Goal: Check status: Check status

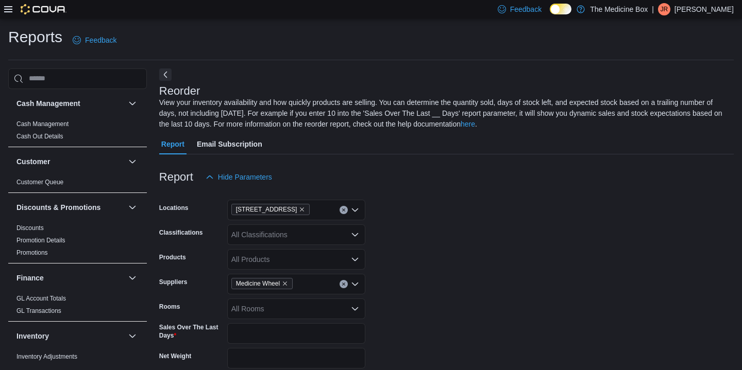
scroll to position [212, 0]
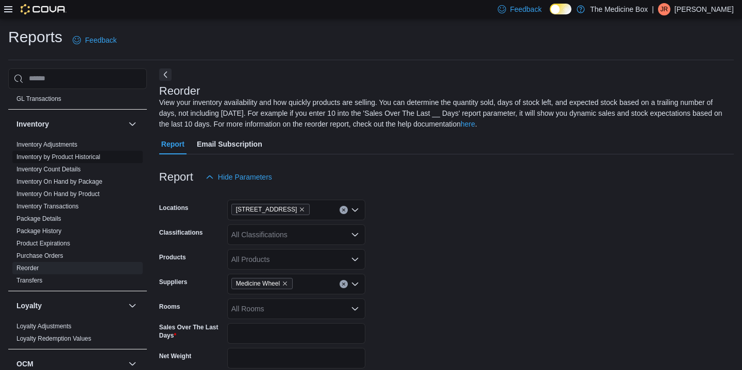
click at [34, 161] on span "Inventory by Product Historical" at bounding box center [77, 157] width 130 height 12
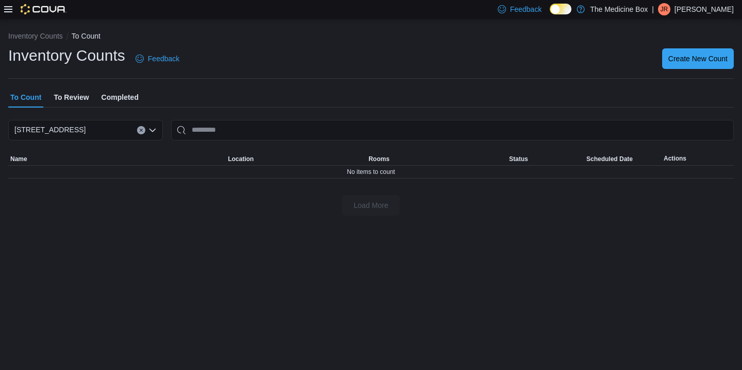
click at [84, 97] on span "To Review" at bounding box center [71, 97] width 35 height 21
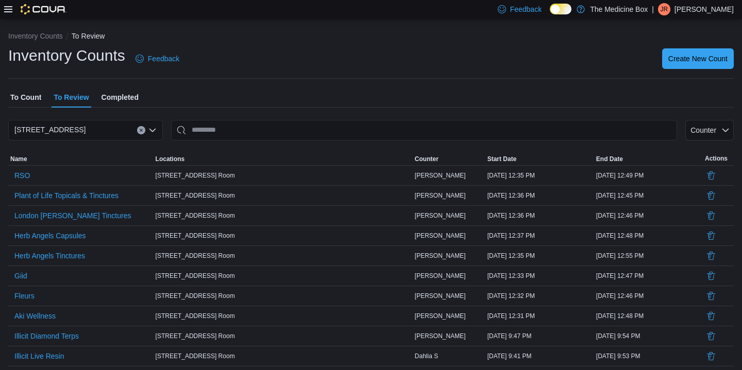
click at [109, 96] on span "Completed" at bounding box center [119, 97] width 37 height 21
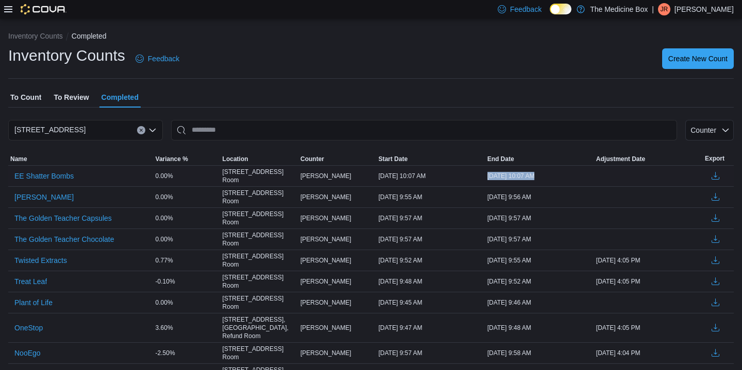
drag, startPoint x: 492, startPoint y: 173, endPoint x: 594, endPoint y: 171, distance: 102.5
click at [597, 173] on tr "EE Shatter Bombs 0.00% 433 St-Michel Street, Front Room Jessyka R Start Date Oc…" at bounding box center [370, 175] width 725 height 21
click at [82, 96] on span "To Review" at bounding box center [71, 97] width 35 height 21
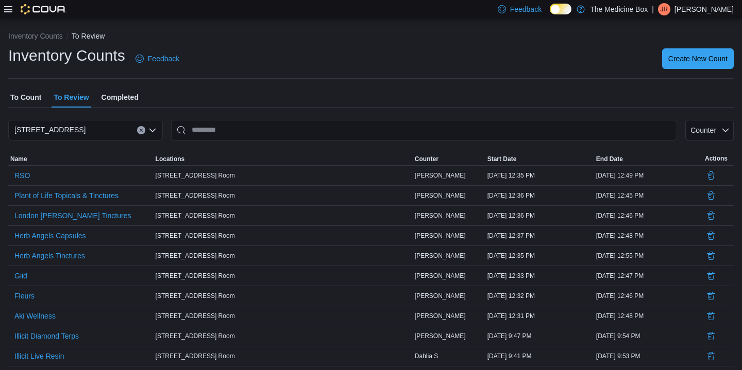
click at [127, 96] on span "Completed" at bounding box center [119, 97] width 37 height 21
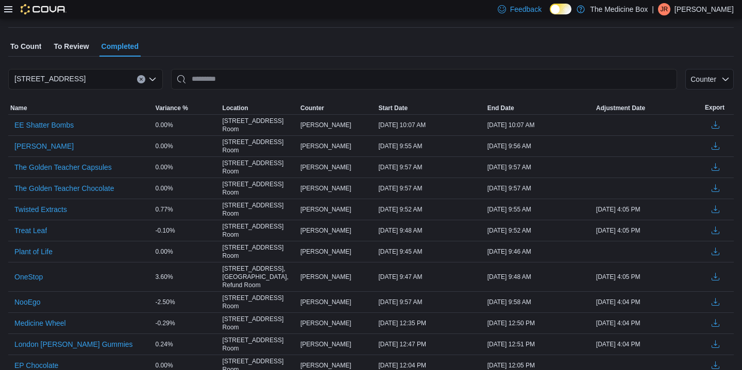
scroll to position [56, 0]
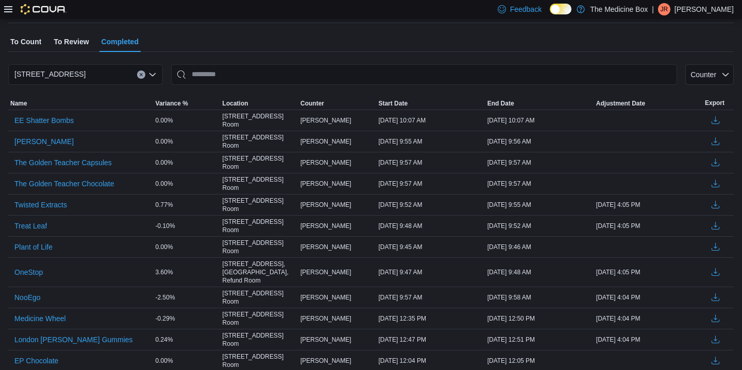
click at [79, 32] on span "To Review" at bounding box center [71, 41] width 35 height 21
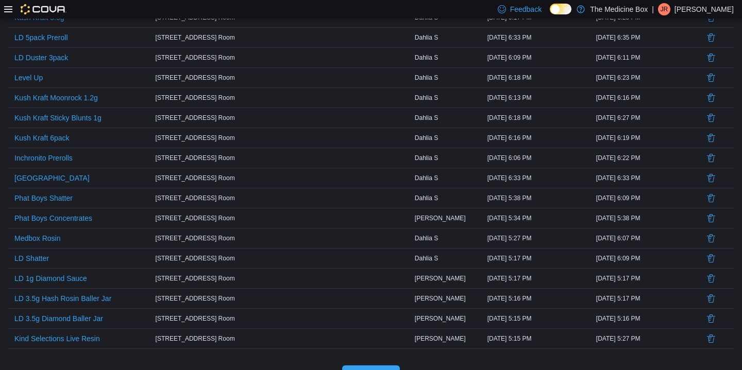
scroll to position [845, 0]
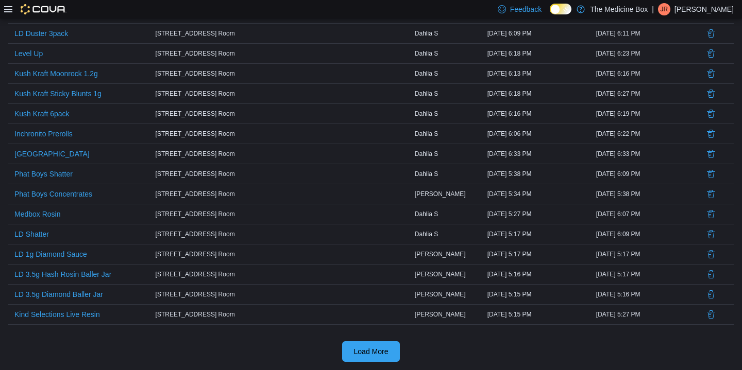
click at [339, 345] on div "Load More" at bounding box center [370, 352] width 725 height 21
click at [350, 348] on span "Load More" at bounding box center [370, 351] width 45 height 21
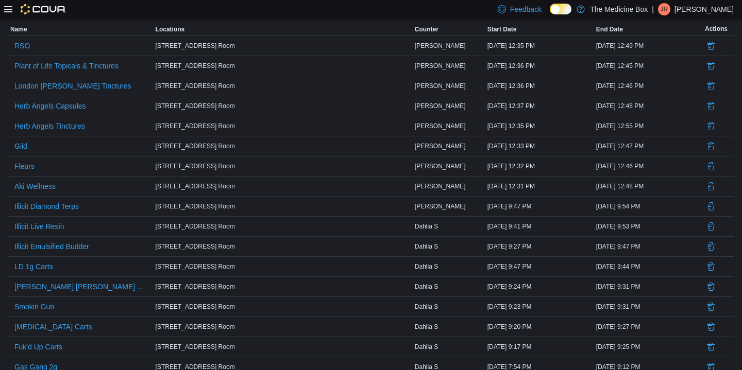
scroll to position [131, 0]
